Goal: Find specific page/section: Find specific page/section

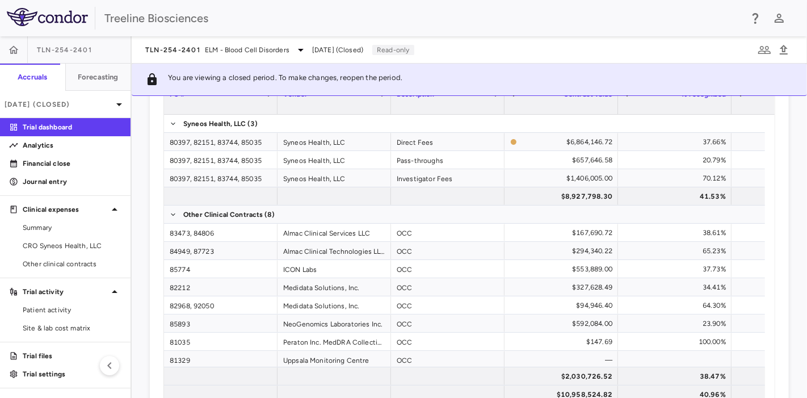
scroll to position [825, 0]
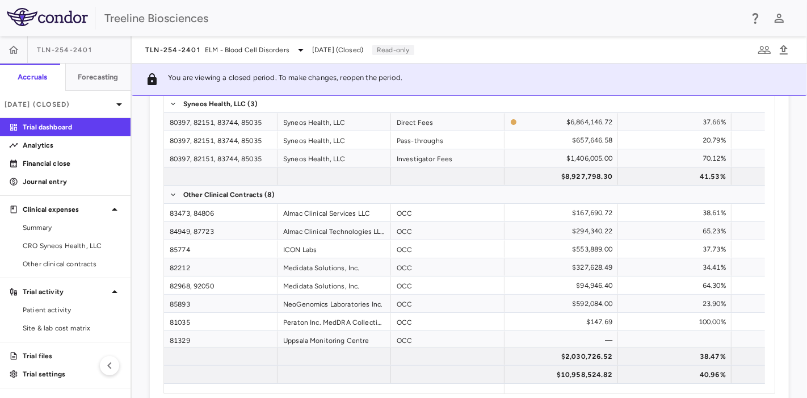
click at [51, 49] on span "TLN-254-2401" at bounding box center [64, 49] width 55 height 9
click at [112, 100] on icon at bounding box center [119, 105] width 14 height 14
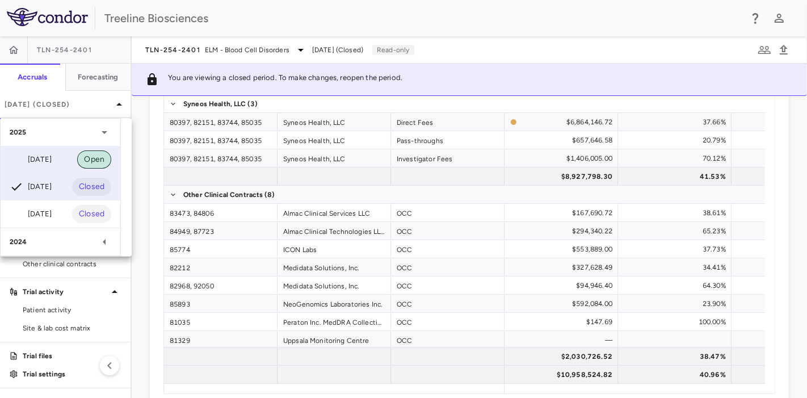
click at [89, 161] on span "Open" at bounding box center [94, 159] width 34 height 12
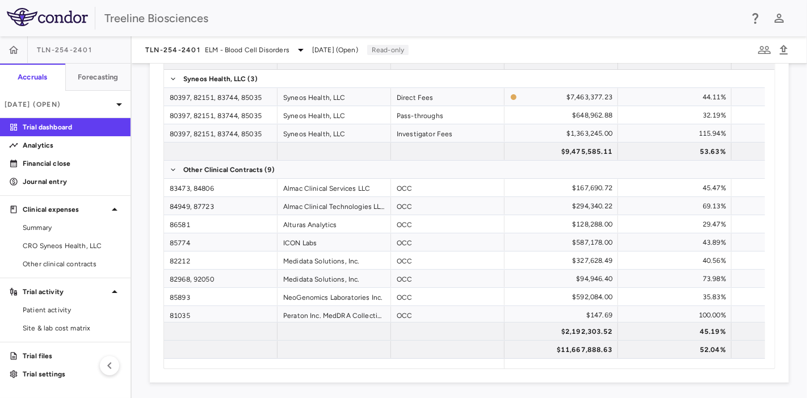
scroll to position [819, 0]
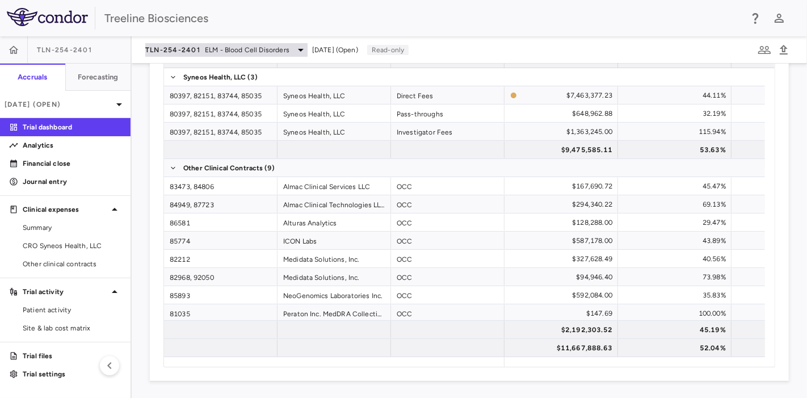
click at [296, 50] on icon at bounding box center [301, 50] width 14 height 14
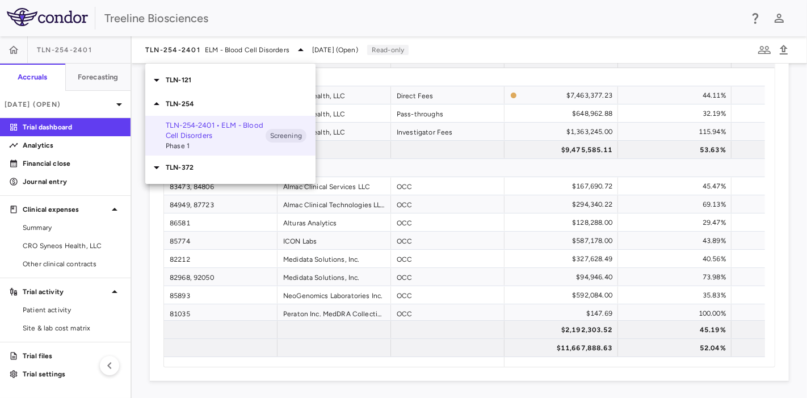
click at [236, 78] on p "TLN-121" at bounding box center [241, 80] width 150 height 10
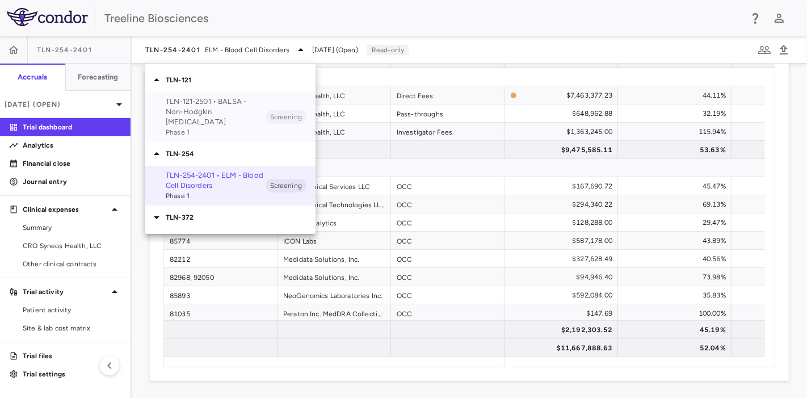
click at [235, 108] on p "TLN-121-2501 • BALSA - Non-Hodgkin Lymphomas" at bounding box center [216, 111] width 100 height 31
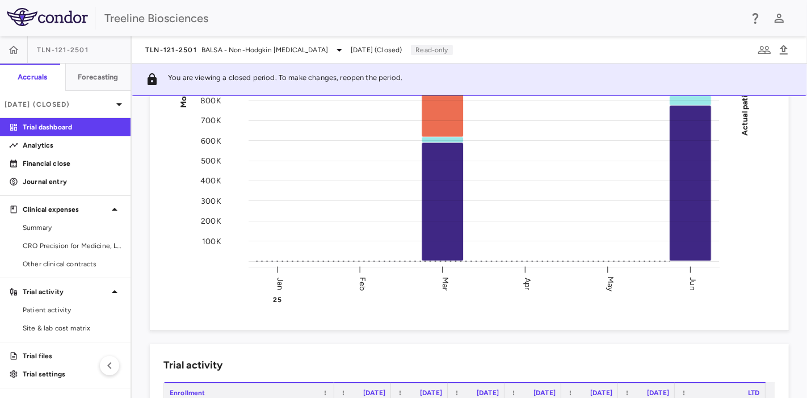
scroll to position [176, 0]
click at [112, 101] on icon at bounding box center [119, 105] width 14 height 14
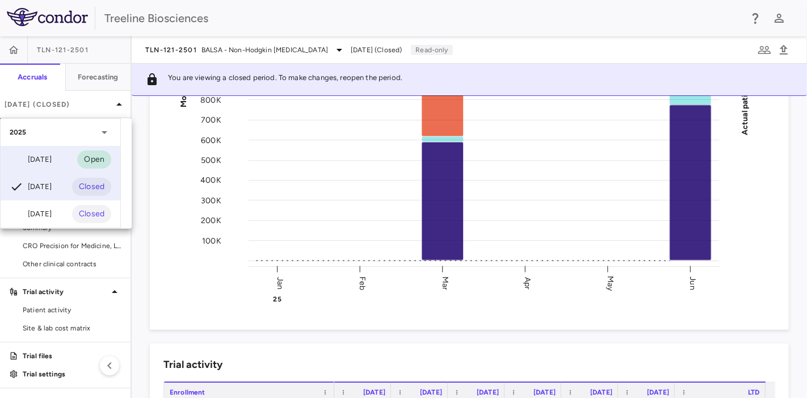
click at [76, 161] on div "Sep 2025 Open" at bounding box center [61, 159] width 120 height 27
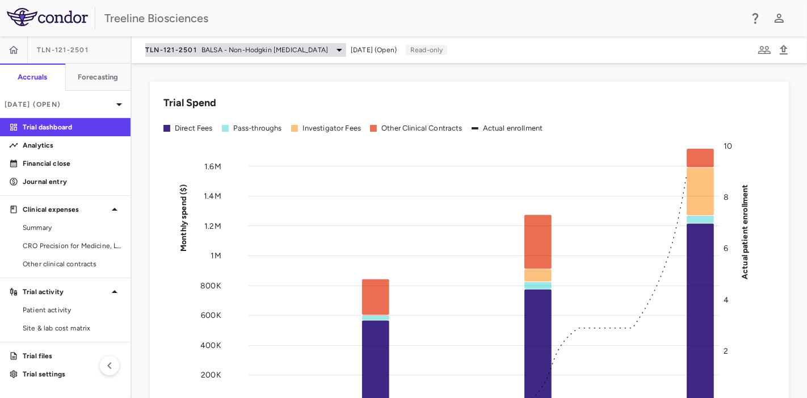
click at [311, 47] on span "BALSA - Non-Hodgkin Lymphomas" at bounding box center [264, 50] width 127 height 10
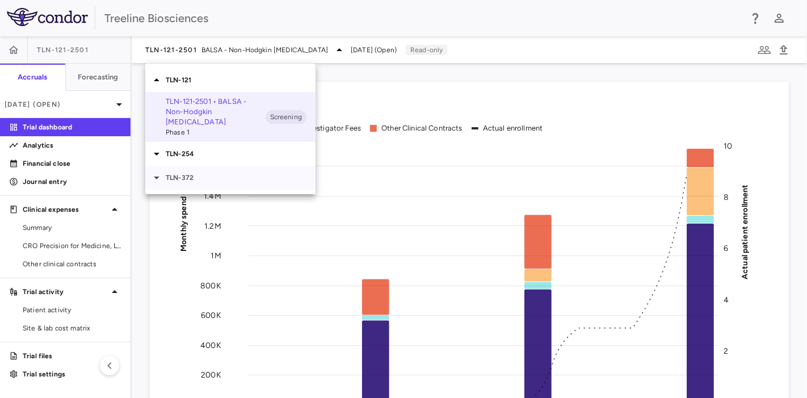
click at [204, 179] on div "TLN-372" at bounding box center [230, 178] width 170 height 24
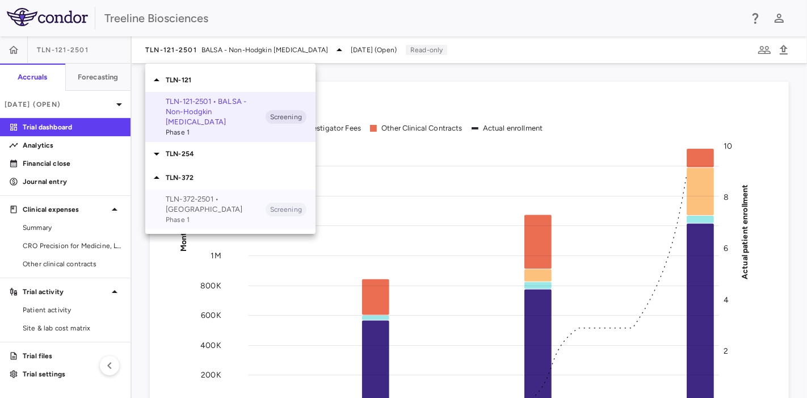
click at [250, 215] on span "Phase 1" at bounding box center [216, 220] width 100 height 10
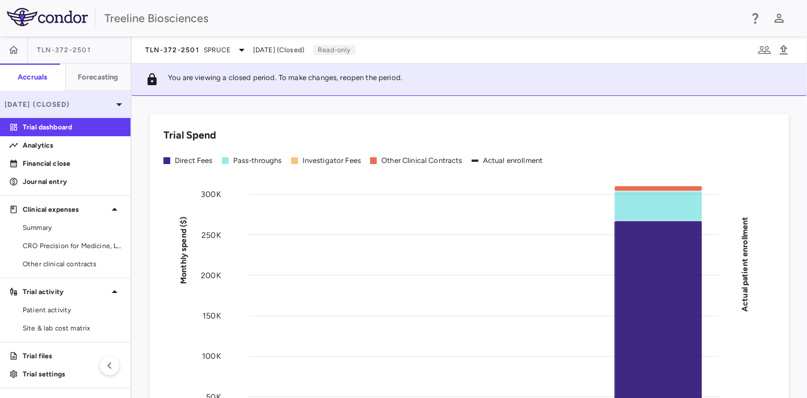
click at [95, 98] on div "Jun 2025 (Closed)" at bounding box center [65, 104] width 131 height 27
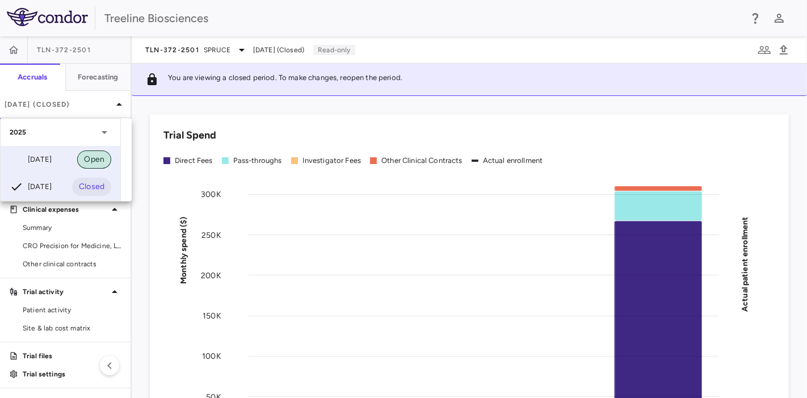
click at [78, 160] on span "Open" at bounding box center [94, 159] width 34 height 12
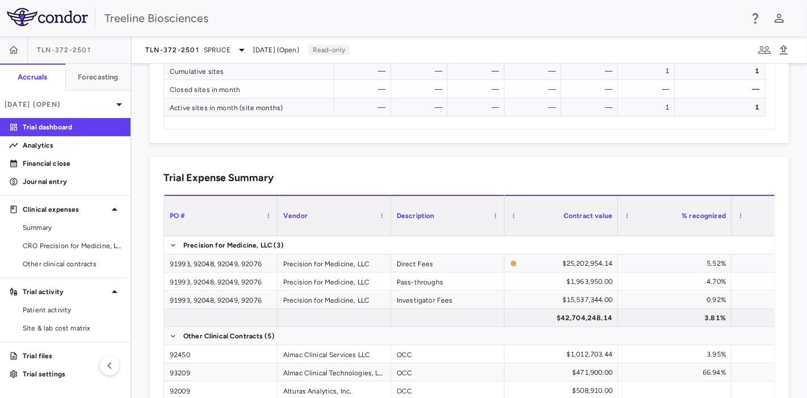
scroll to position [638, 0]
